Goal: Obtain resource: Download file/media

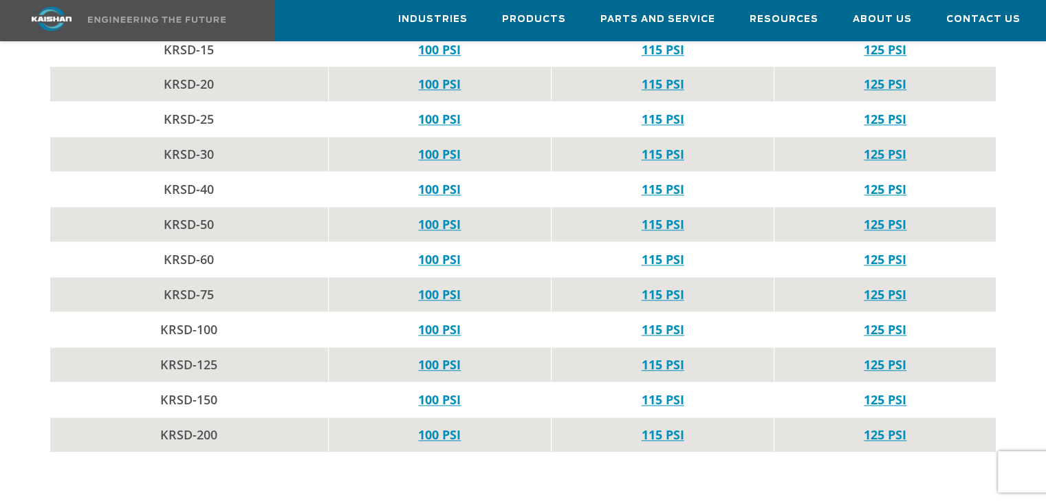
scroll to position [1521, 0]
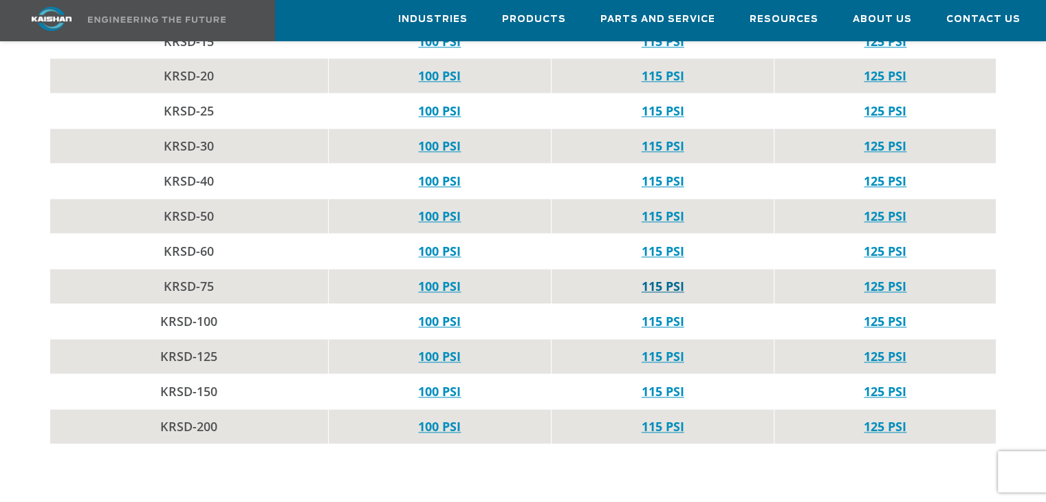
click at [668, 278] on link "115 PSI" at bounding box center [663, 286] width 43 height 17
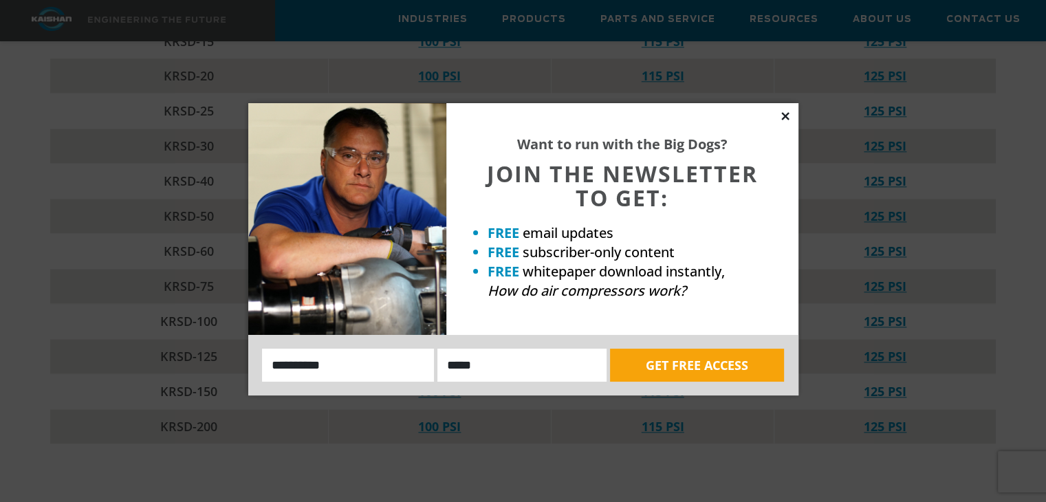
click at [787, 113] on icon at bounding box center [785, 116] width 8 height 8
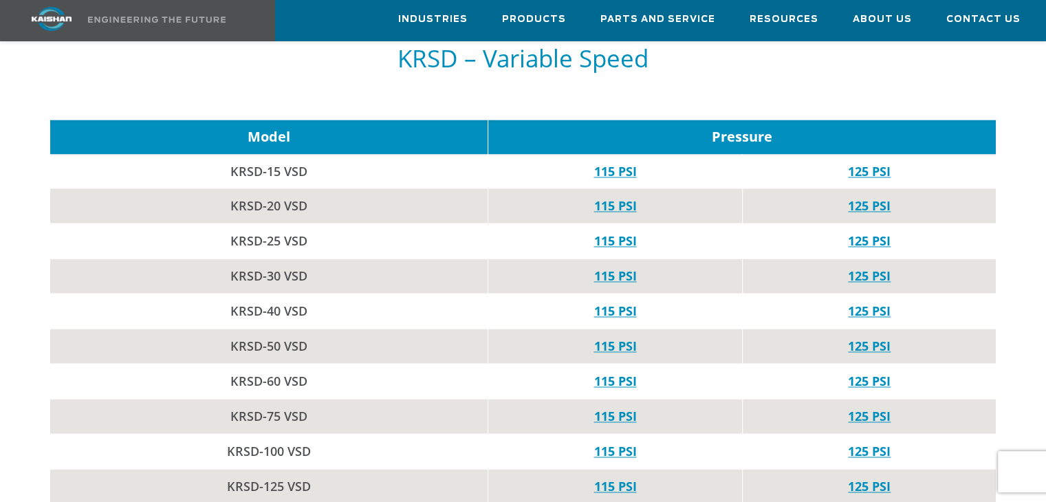
scroll to position [2036, 0]
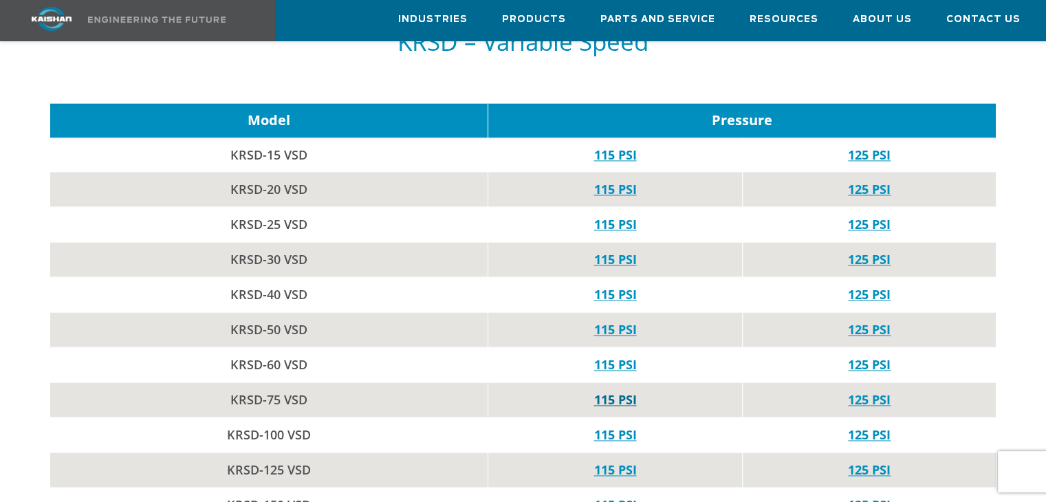
click at [614, 391] on link "115 PSI" at bounding box center [615, 399] width 43 height 17
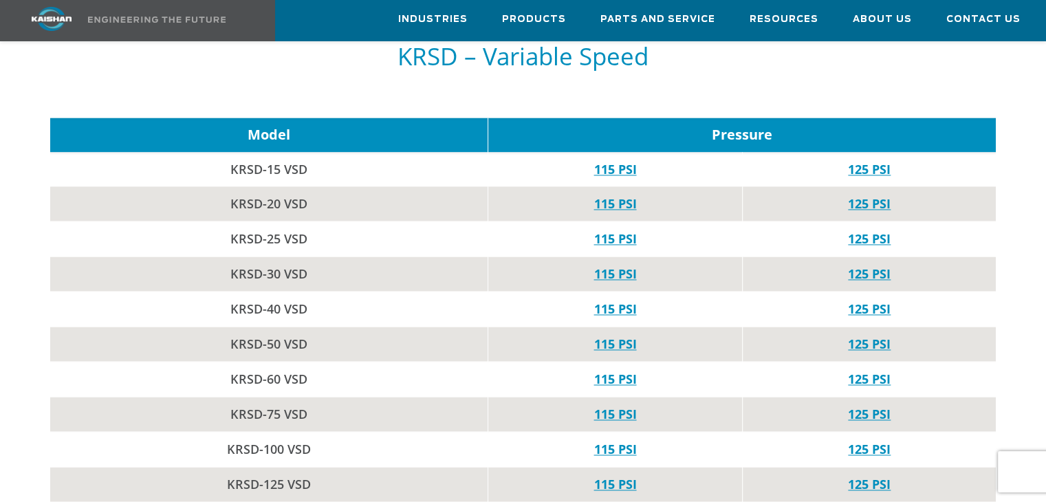
scroll to position [2030, 0]
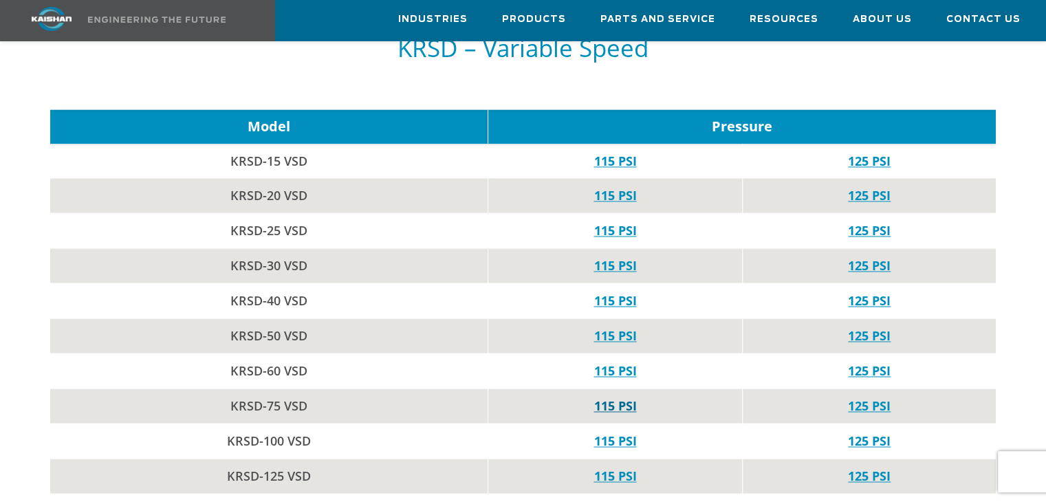
click at [605, 398] on link "115 PSI" at bounding box center [615, 406] width 43 height 17
